Goal: Task Accomplishment & Management: Use online tool/utility

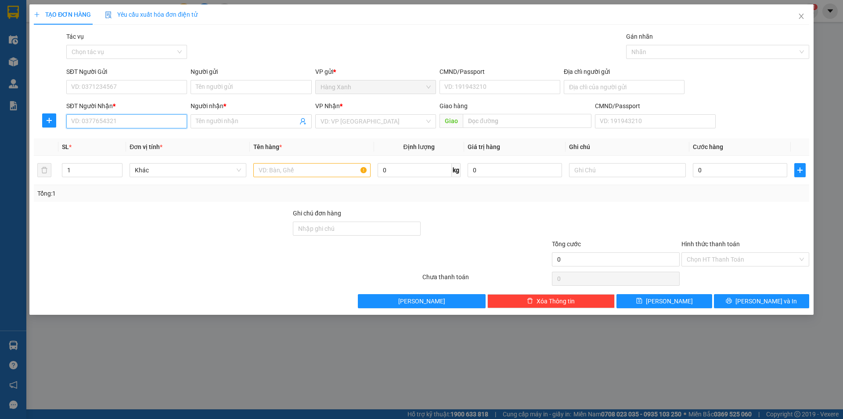
click at [162, 119] on input "SĐT Người Nhận *" at bounding box center [126, 121] width 121 height 14
click at [275, 170] on input "text" at bounding box center [311, 170] width 117 height 14
click at [156, 123] on input "SĐT Người Nhận *" at bounding box center [126, 121] width 121 height 14
click at [106, 132] on div "0784375201 0784375201 - [PERSON_NAME]" at bounding box center [126, 139] width 121 height 18
click at [123, 117] on input "0784375" at bounding box center [126, 121] width 121 height 14
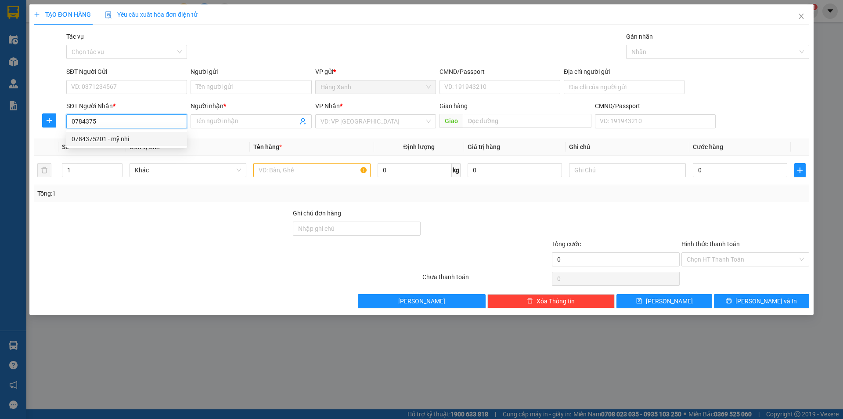
click at [124, 136] on div "0784375201 - mỹ nhi" at bounding box center [127, 139] width 110 height 10
type input "0784375201"
type input "mỹ nhi"
click at [143, 80] on input "SĐT Người Gửi" at bounding box center [126, 87] width 121 height 14
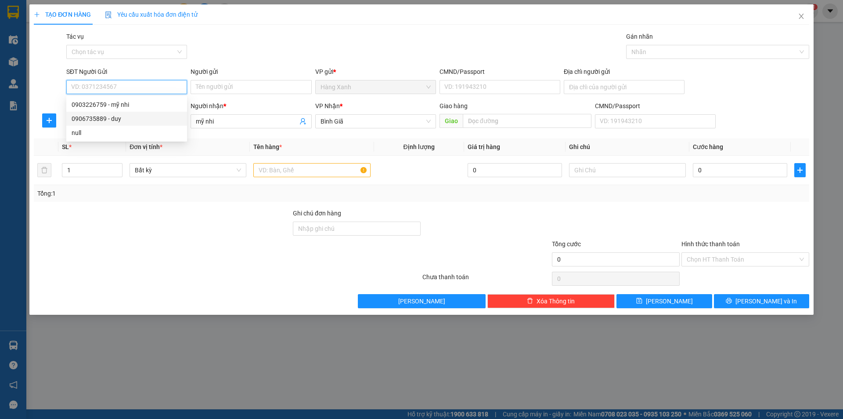
click at [130, 121] on div "0906735889 - duy" at bounding box center [127, 119] width 110 height 10
type input "0906735889"
type input "duy"
type input "083080007382"
click at [309, 177] on input "text" at bounding box center [311, 170] width 117 height 14
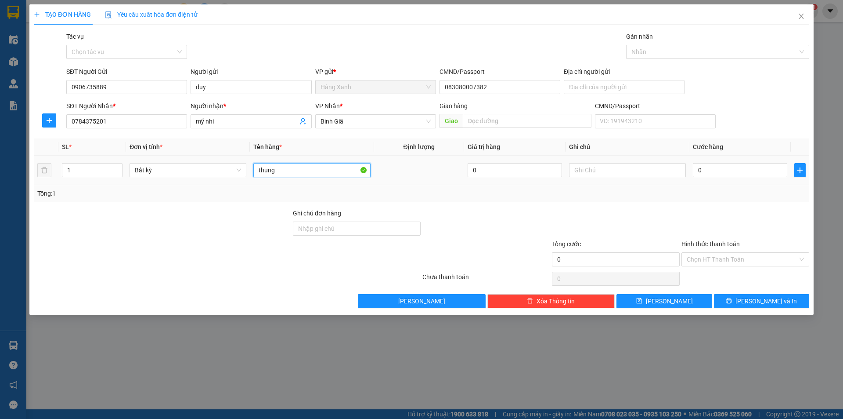
type input "thung"
click at [711, 180] on td "0" at bounding box center [739, 169] width 101 height 29
click at [719, 168] on input "0" at bounding box center [740, 170] width 94 height 14
type input "3"
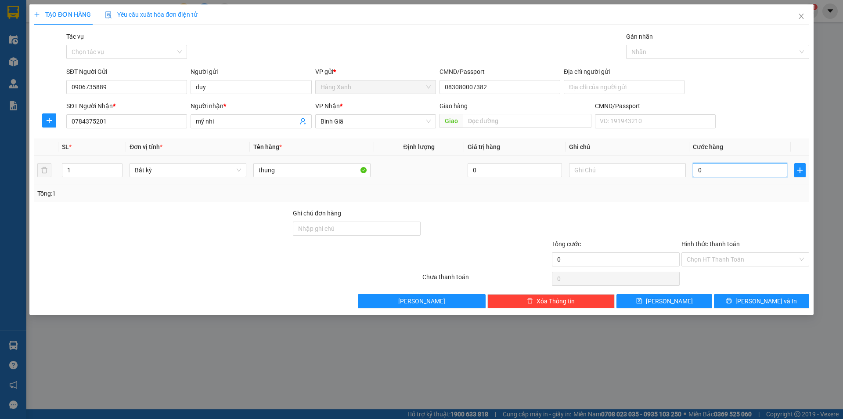
type input "3"
type input "30"
click at [746, 260] on input "Hình thức thanh toán" at bounding box center [742, 259] width 111 height 13
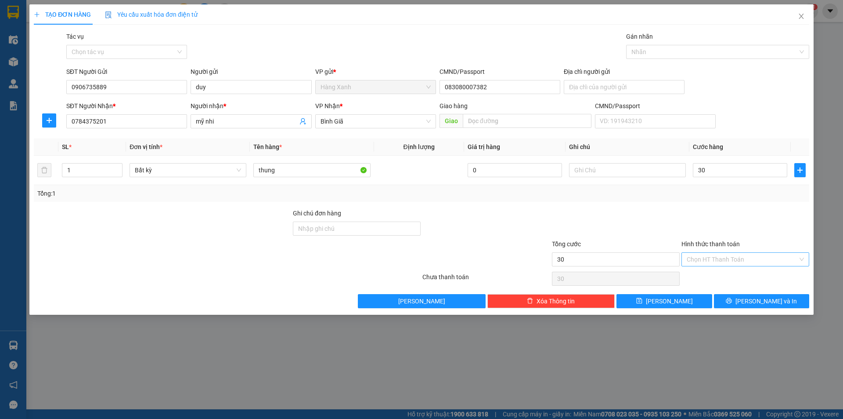
type input "30.000"
click at [733, 278] on div "Tại văn phòng" at bounding box center [745, 277] width 117 height 10
type input "0"
click at [732, 303] on icon "printer" at bounding box center [729, 300] width 6 height 6
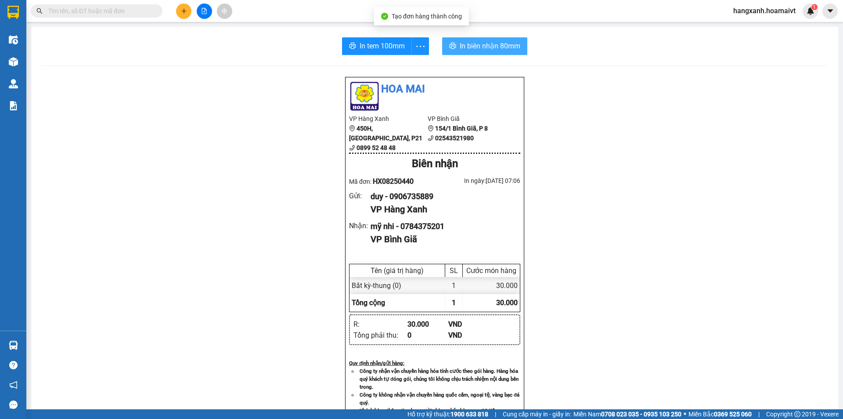
click at [491, 43] on span "In biên nhận 80mm" at bounding box center [490, 45] width 61 height 11
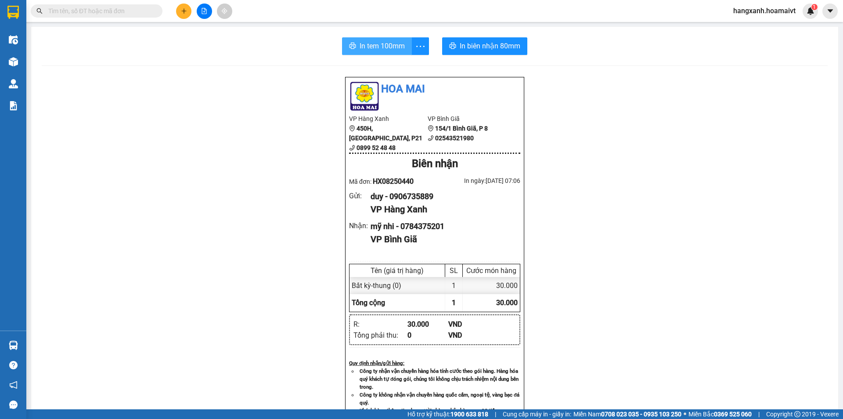
click at [364, 51] on span "In tem 100mm" at bounding box center [382, 45] width 45 height 11
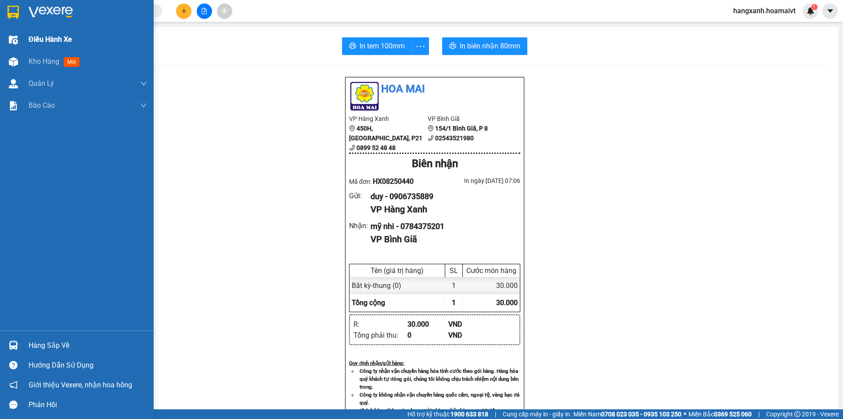
click at [32, 48] on div "Điều hành xe" at bounding box center [88, 40] width 119 height 22
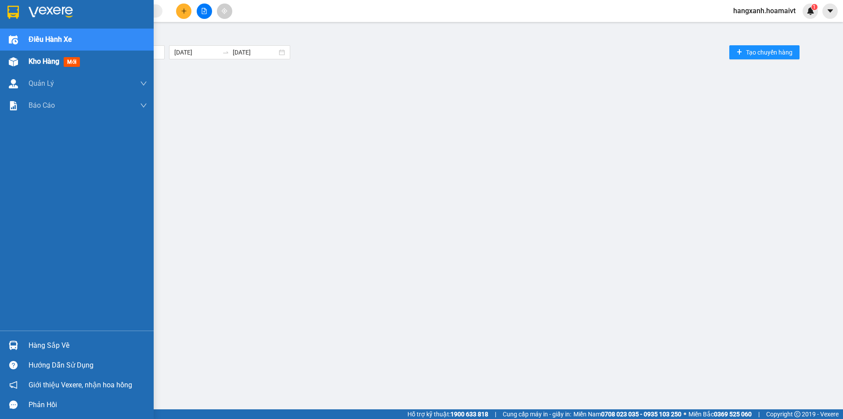
click at [3, 63] on div "Kho hàng mới" at bounding box center [77, 62] width 154 height 22
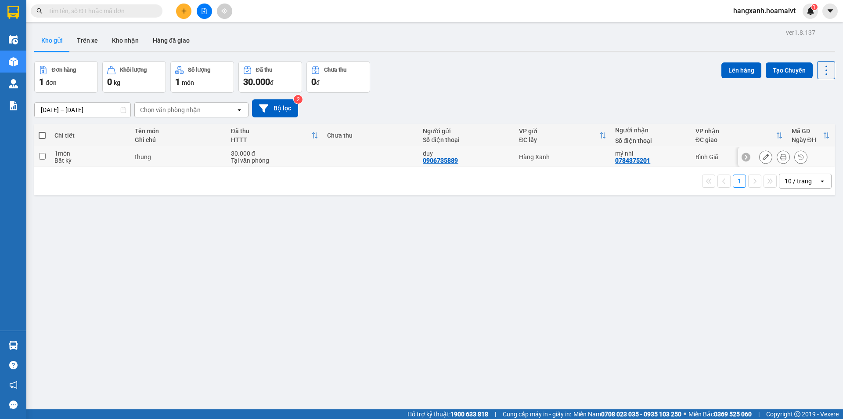
click at [575, 160] on td "Hàng Xanh" at bounding box center [563, 157] width 96 height 20
checkbox input "true"
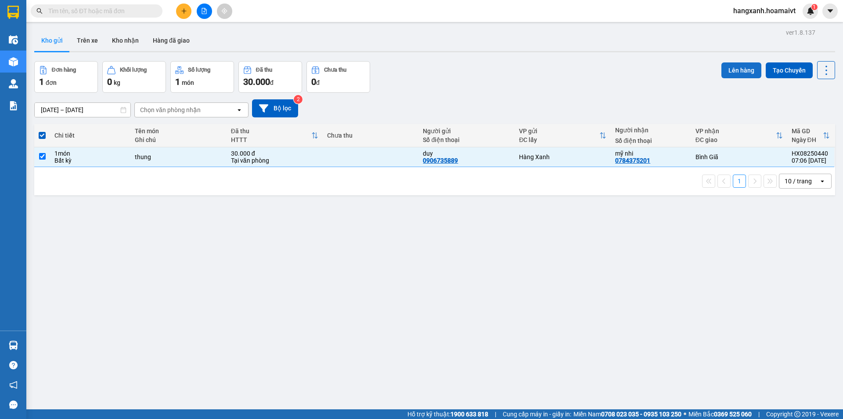
click at [735, 64] on button "Lên hàng" at bounding box center [742, 70] width 40 height 16
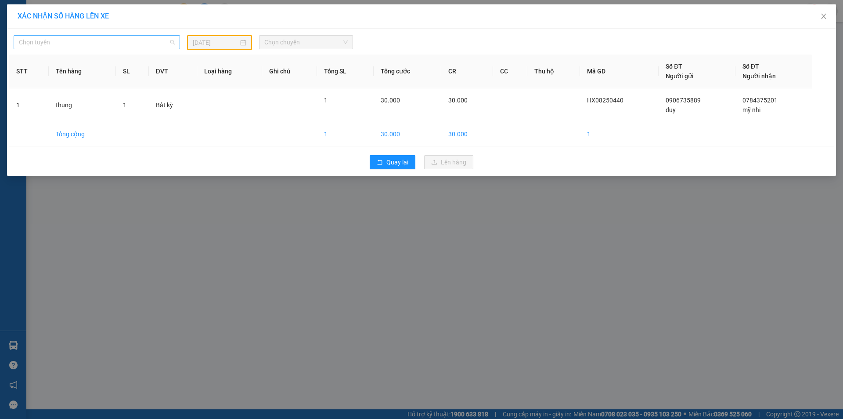
click at [98, 43] on span "Chọn tuyến" at bounding box center [97, 42] width 156 height 13
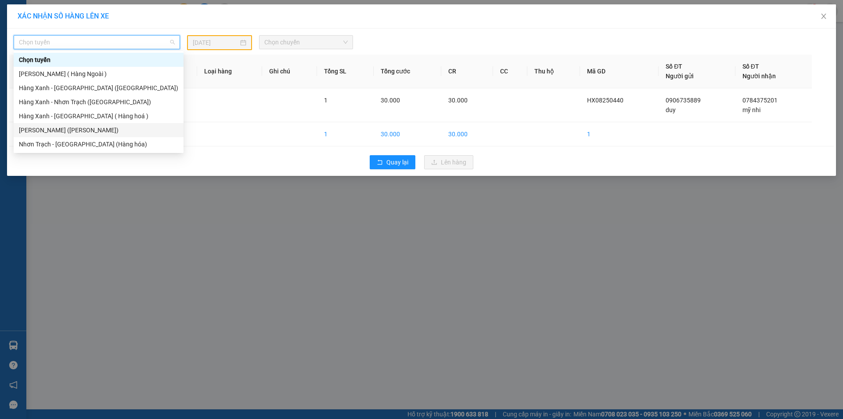
drag, startPoint x: 78, startPoint y: 130, endPoint x: 248, endPoint y: 69, distance: 180.7
click at [79, 129] on div "[PERSON_NAME] ([PERSON_NAME])" at bounding box center [98, 130] width 159 height 10
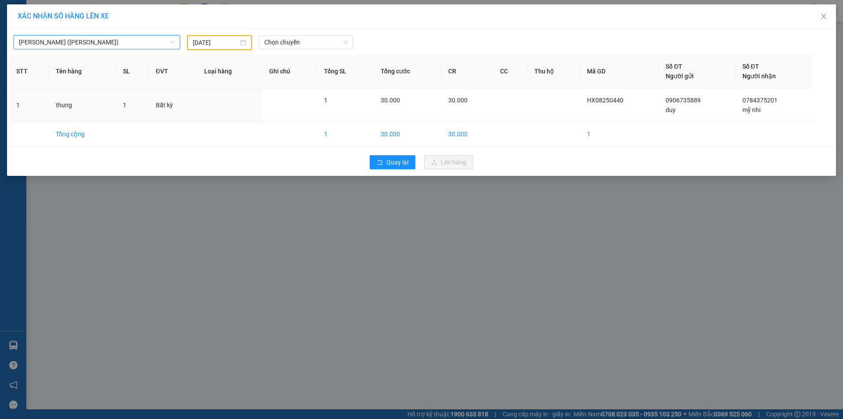
click at [228, 43] on input "[DATE]" at bounding box center [216, 43] width 46 height 10
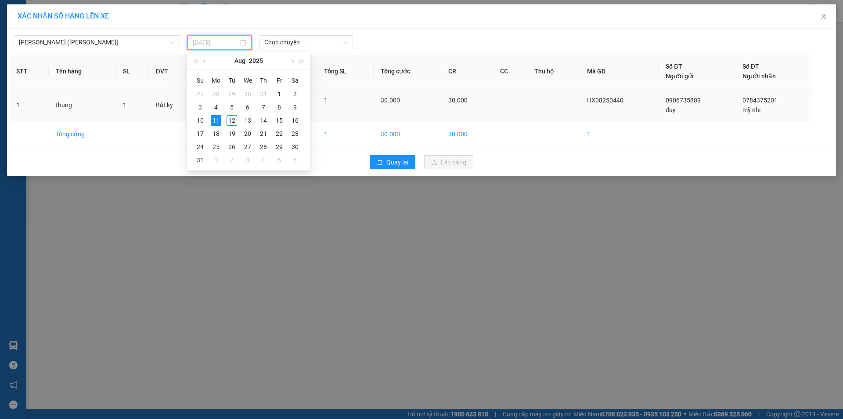
click at [233, 122] on div "12" at bounding box center [232, 120] width 11 height 11
type input "[DATE]"
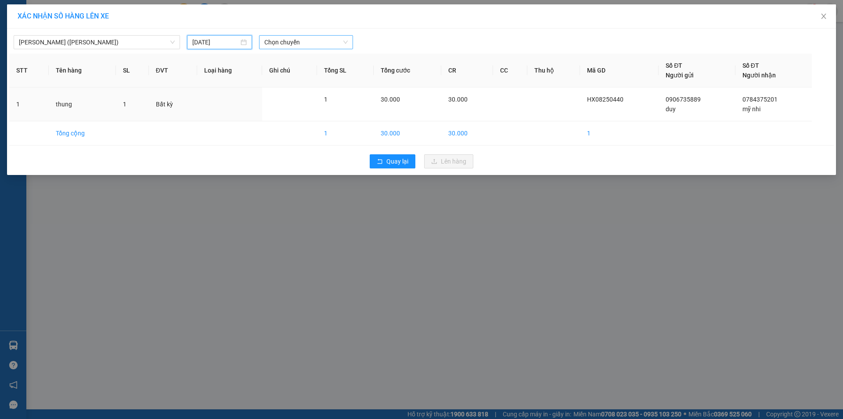
click at [301, 44] on span "Chọn chuyến" at bounding box center [305, 42] width 83 height 13
type input "1"
type input "0730"
click at [310, 77] on div "Thêm chuyến " 07:30 "" at bounding box center [306, 74] width 94 height 15
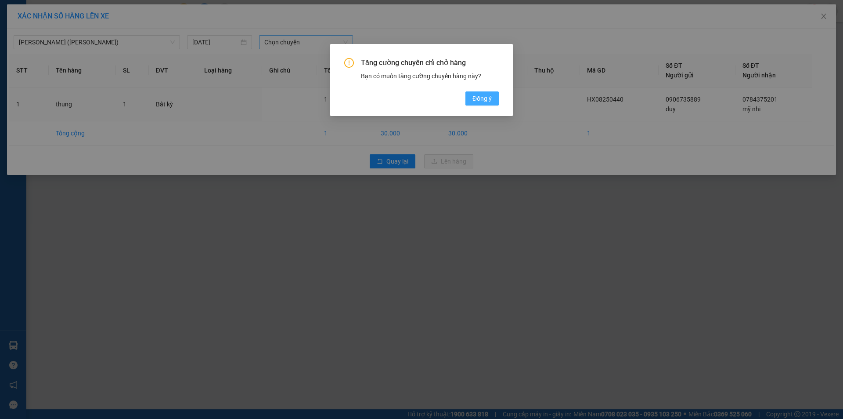
click at [481, 101] on span "Đồng ý" at bounding box center [482, 99] width 19 height 10
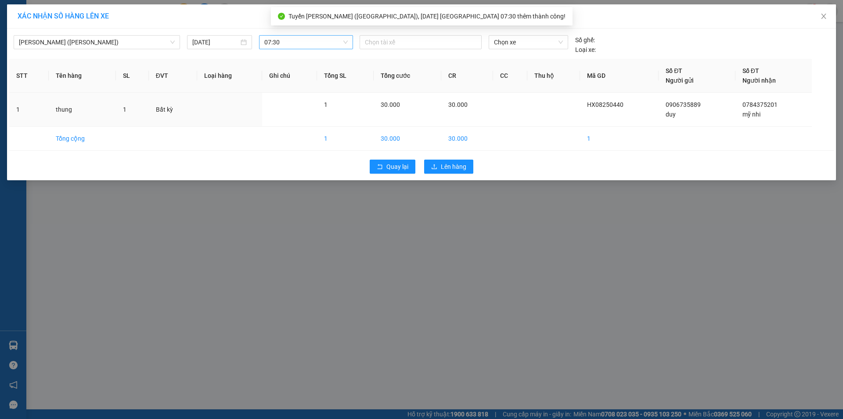
click at [412, 54] on div "Chọn tài xế" at bounding box center [420, 44] width 129 height 19
click at [415, 53] on div "Chọn tài xế" at bounding box center [420, 44] width 129 height 19
click at [408, 43] on div at bounding box center [421, 42] width 118 height 11
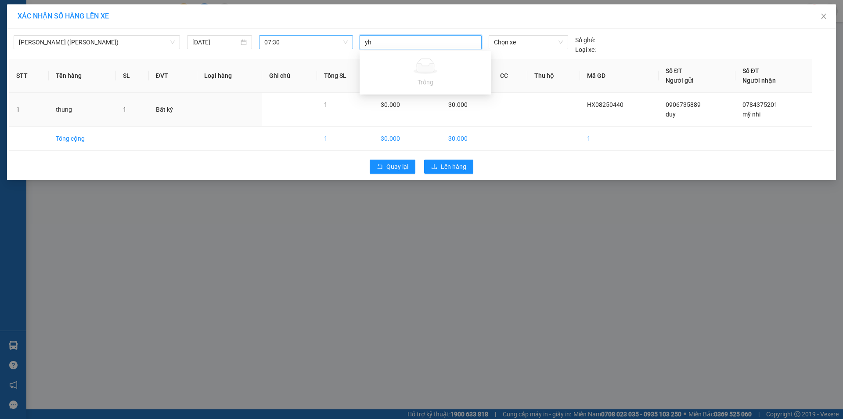
type input "y"
type input "hong m\"
click at [422, 45] on div at bounding box center [421, 42] width 118 height 11
type input "[PERSON_NAME]"
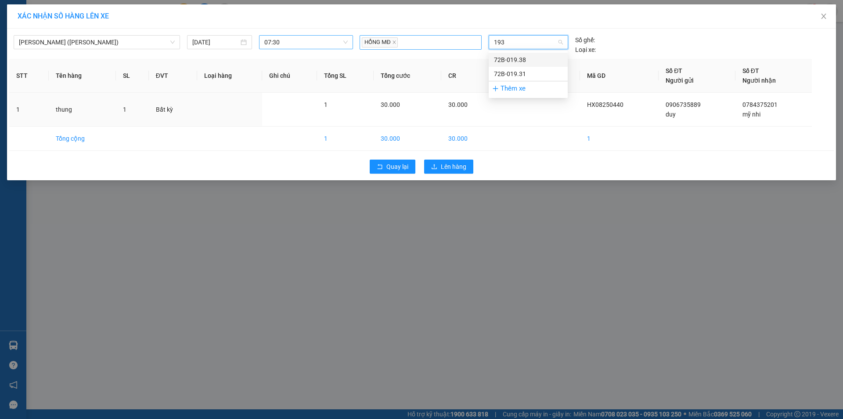
type input "1938"
click at [516, 61] on div "72B-019.38" at bounding box center [528, 60] width 69 height 10
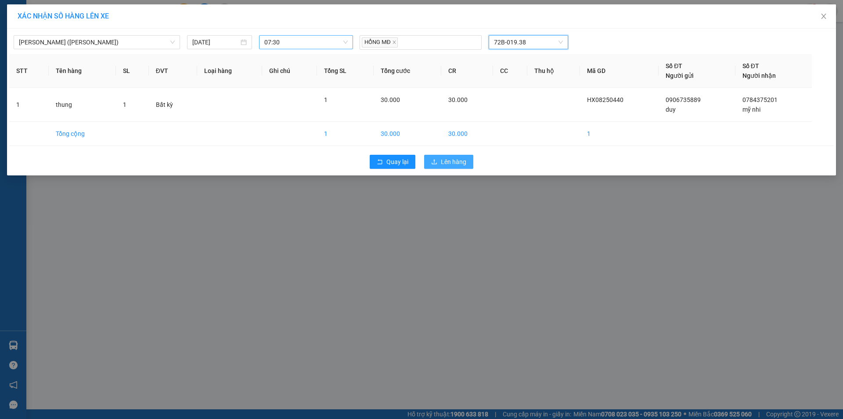
click at [457, 162] on span "Lên hàng" at bounding box center [453, 162] width 25 height 10
